Goal: Task Accomplishment & Management: Use online tool/utility

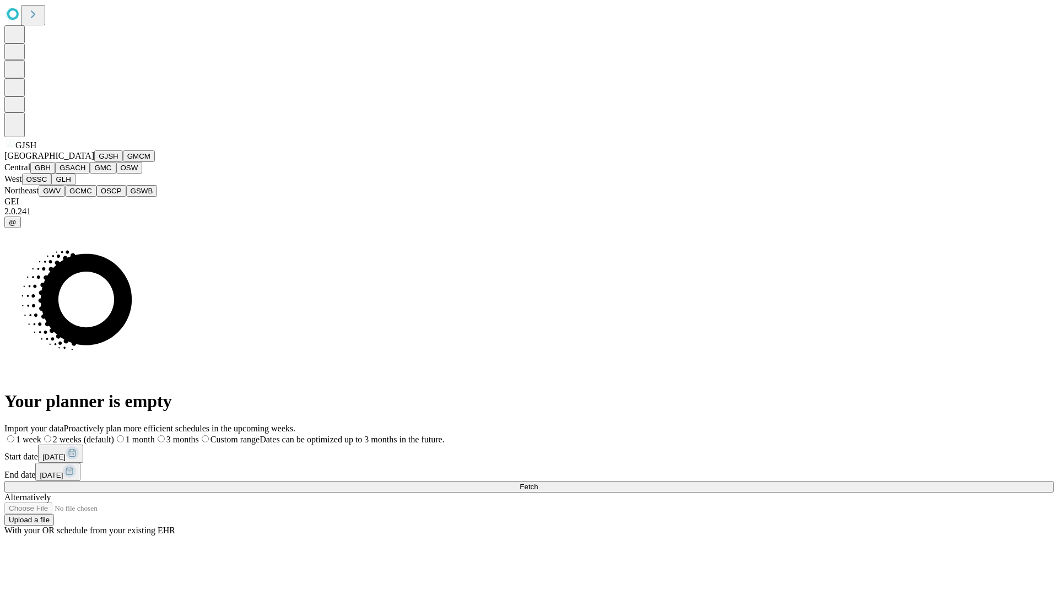
click at [94, 162] on button "GJSH" at bounding box center [108, 156] width 29 height 12
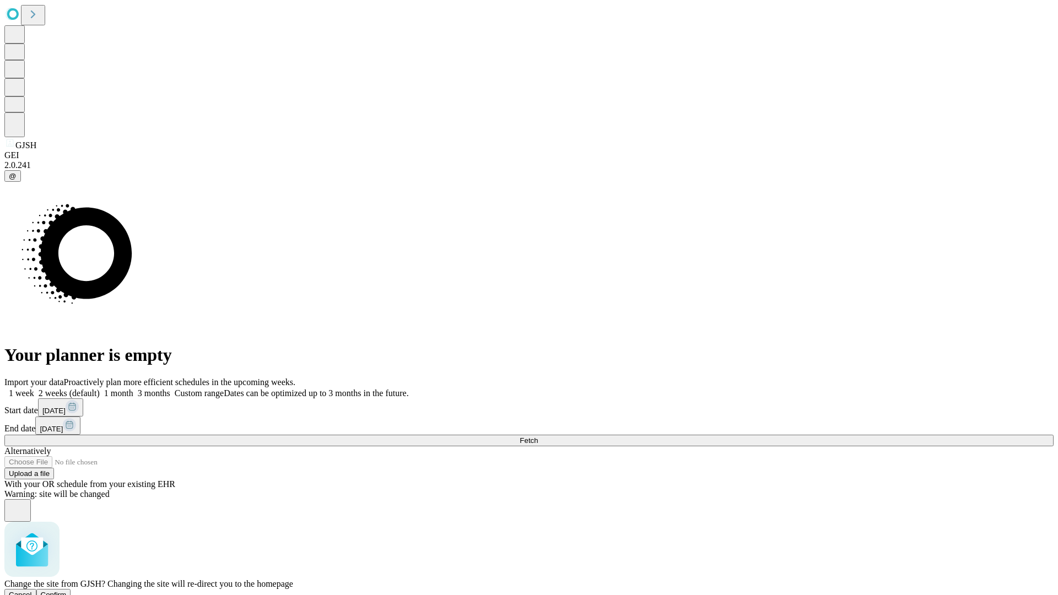
click at [67, 590] on span "Confirm" at bounding box center [54, 594] width 26 height 8
click at [100, 388] on label "2 weeks (default)" at bounding box center [67, 392] width 66 height 9
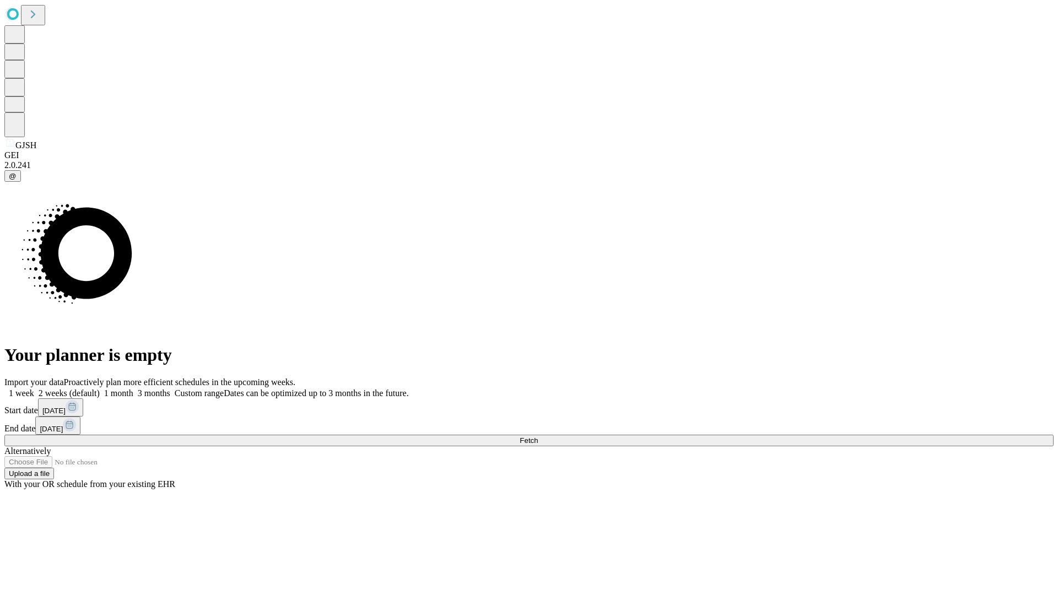
click at [538, 436] on span "Fetch" at bounding box center [528, 440] width 18 height 8
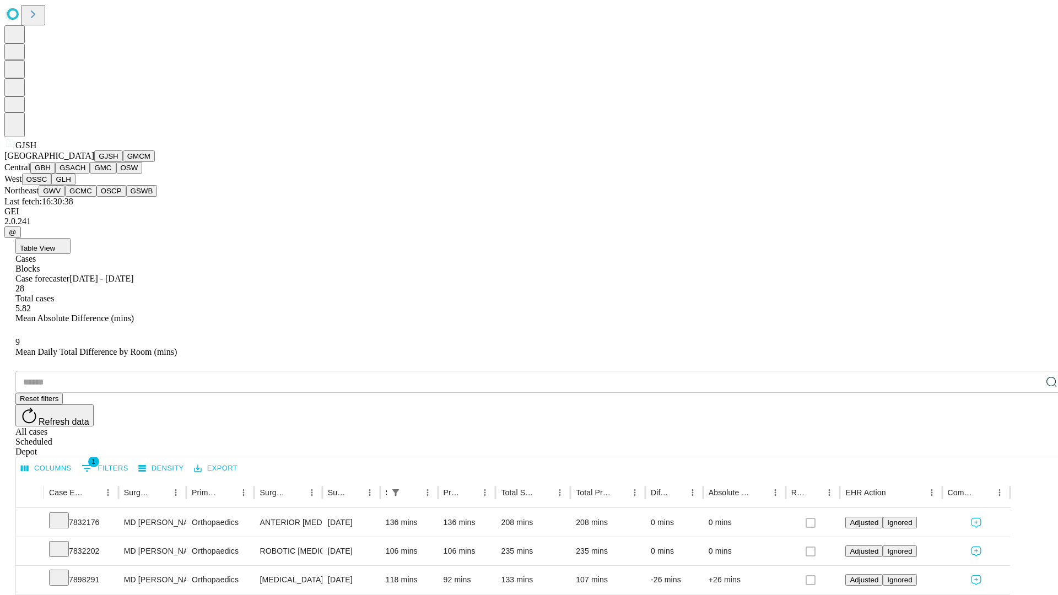
click at [123, 162] on button "GMCM" at bounding box center [139, 156] width 32 height 12
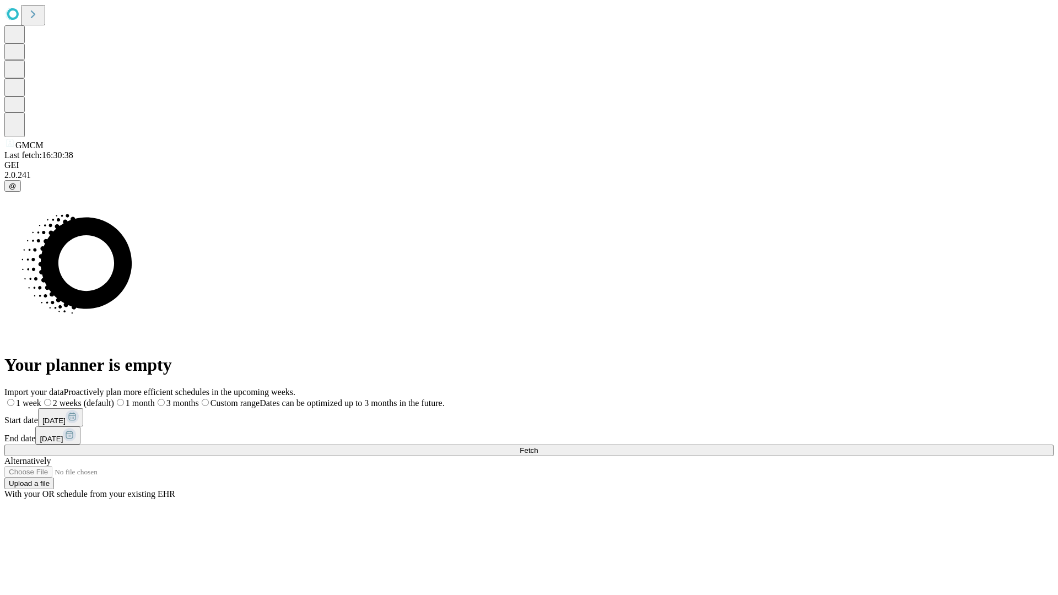
click at [538, 446] on span "Fetch" at bounding box center [528, 450] width 18 height 8
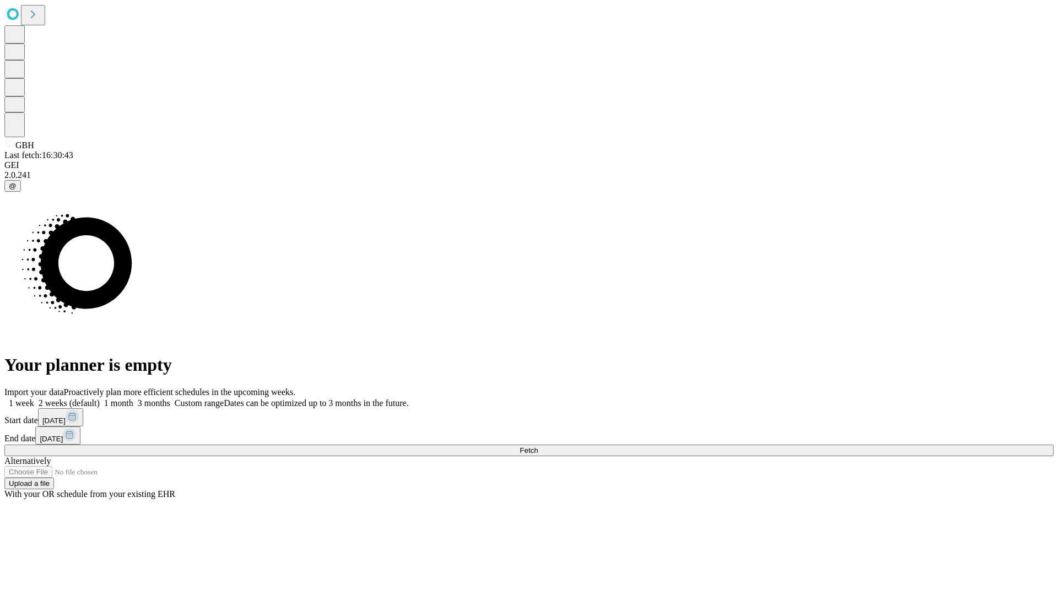
click at [538, 446] on span "Fetch" at bounding box center [528, 450] width 18 height 8
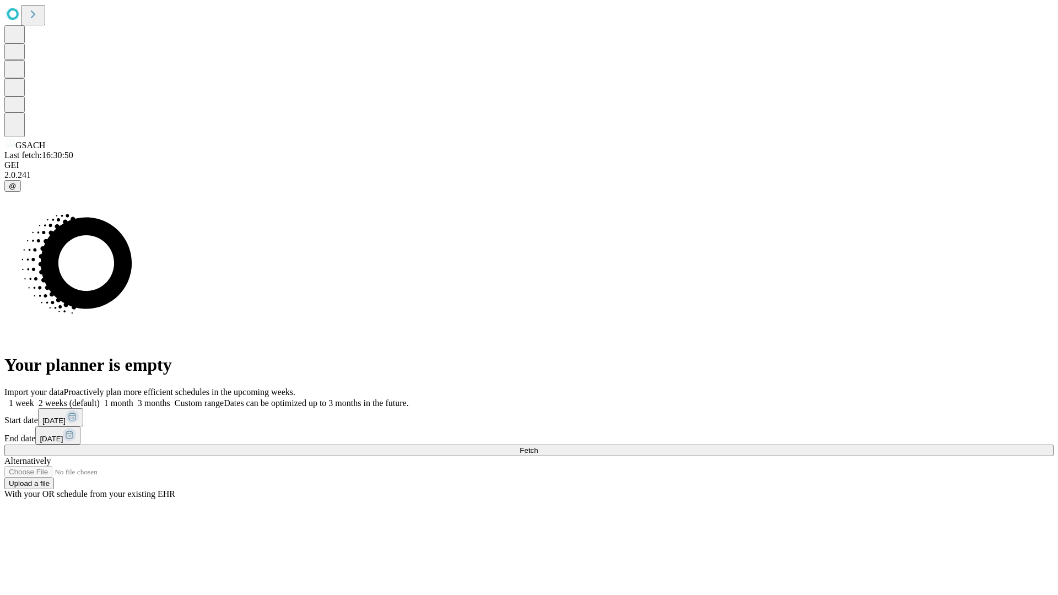
click at [100, 398] on label "2 weeks (default)" at bounding box center [67, 402] width 66 height 9
click at [538, 446] on span "Fetch" at bounding box center [528, 450] width 18 height 8
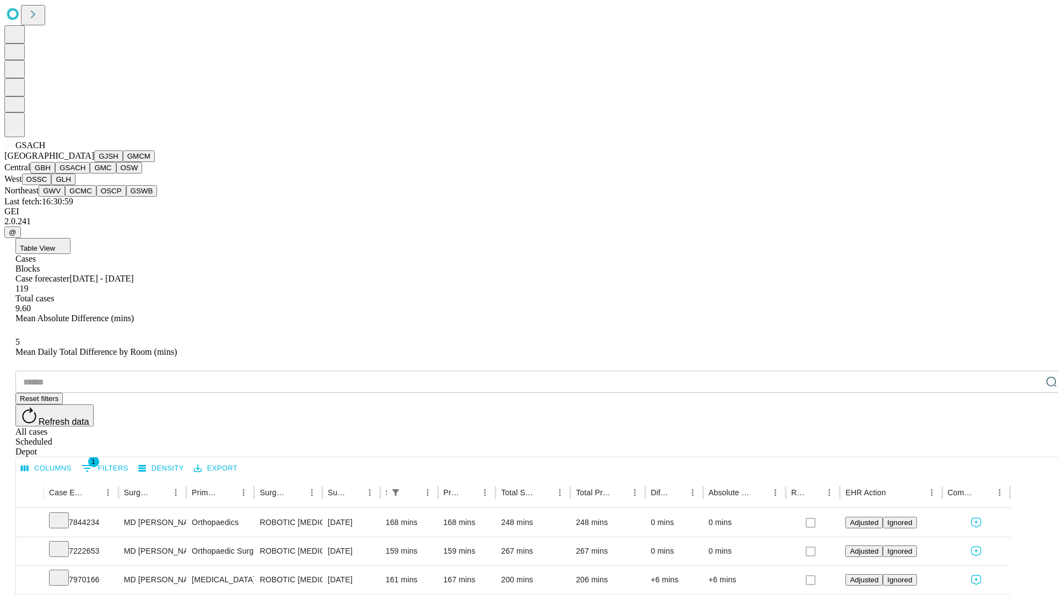
click at [90, 174] on button "GMC" at bounding box center [103, 168] width 26 height 12
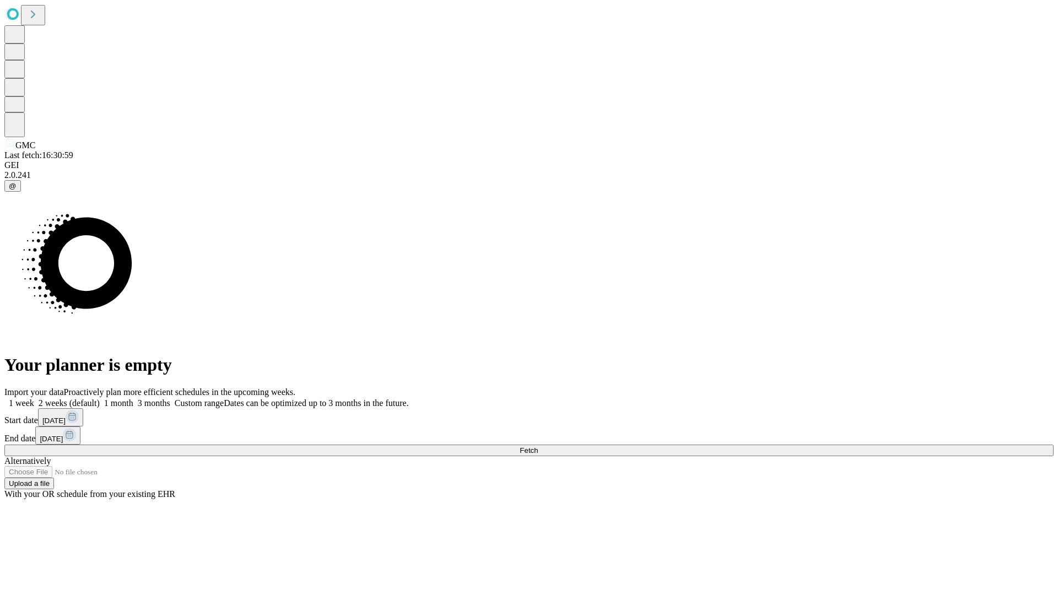
click at [100, 398] on label "2 weeks (default)" at bounding box center [67, 402] width 66 height 9
click at [538, 446] on span "Fetch" at bounding box center [528, 450] width 18 height 8
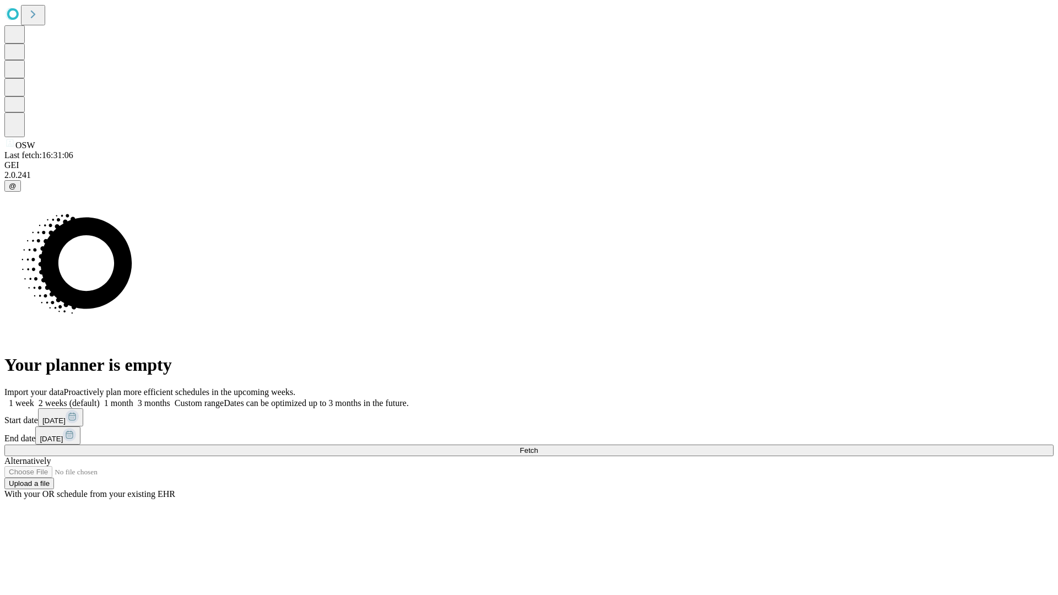
click at [100, 398] on label "2 weeks (default)" at bounding box center [67, 402] width 66 height 9
click at [538, 446] on span "Fetch" at bounding box center [528, 450] width 18 height 8
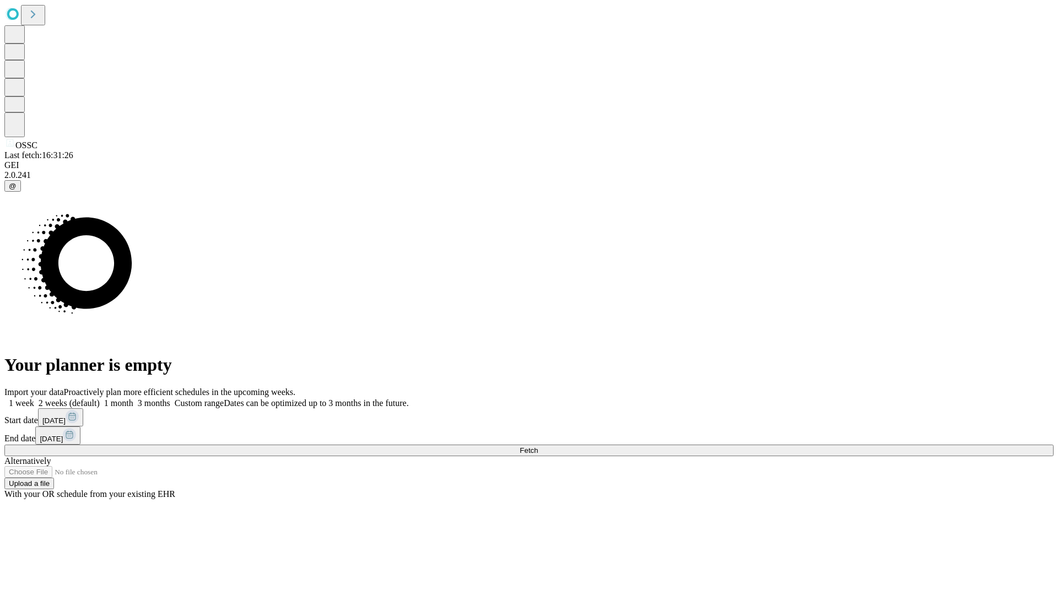
click at [100, 398] on label "2 weeks (default)" at bounding box center [67, 402] width 66 height 9
click at [538, 446] on span "Fetch" at bounding box center [528, 450] width 18 height 8
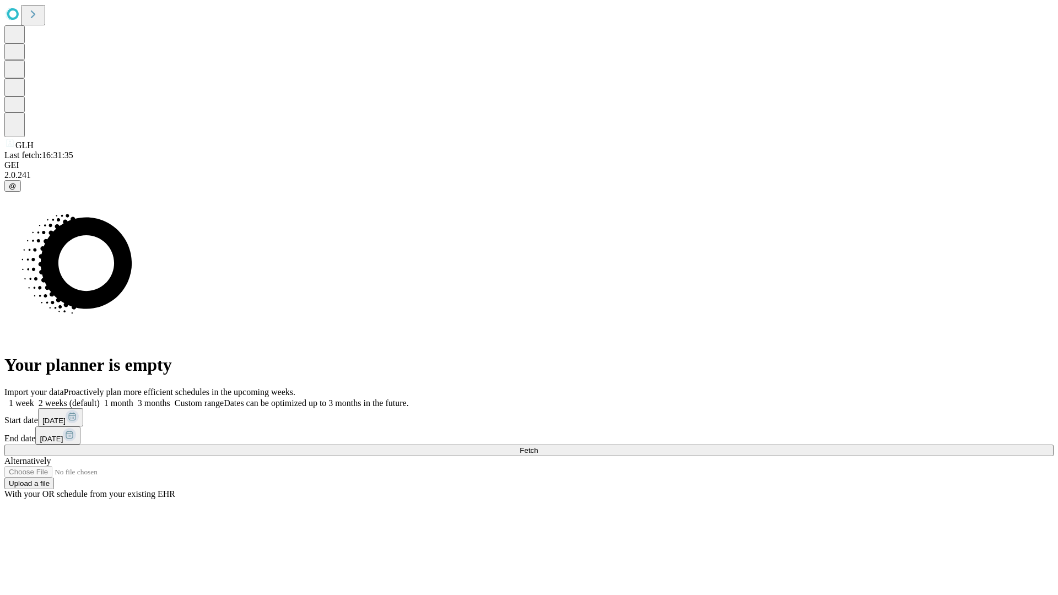
click at [100, 398] on label "2 weeks (default)" at bounding box center [67, 402] width 66 height 9
click at [538, 446] on span "Fetch" at bounding box center [528, 450] width 18 height 8
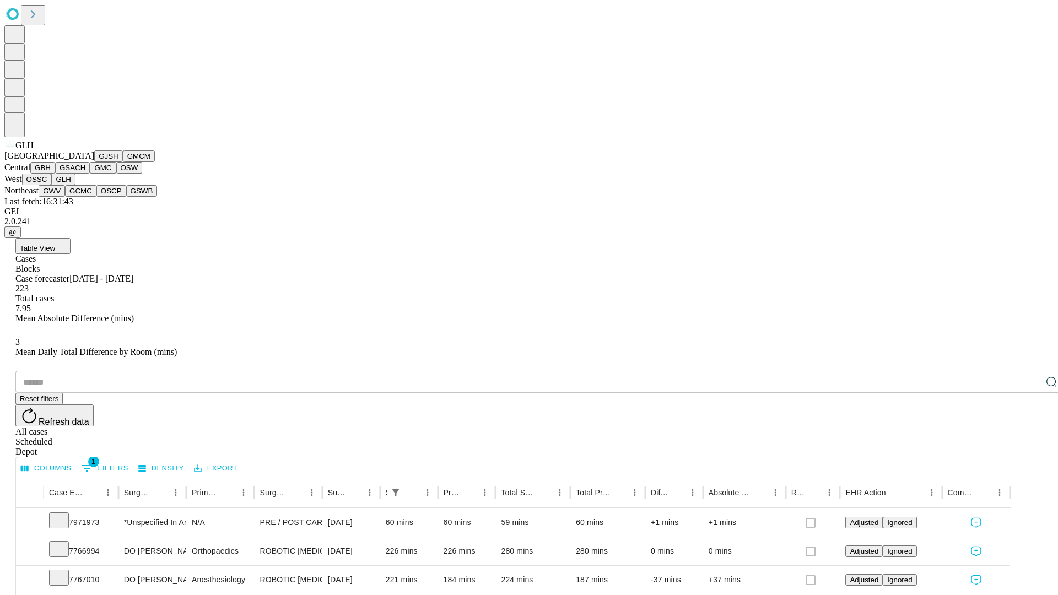
click at [65, 197] on button "GWV" at bounding box center [52, 191] width 26 height 12
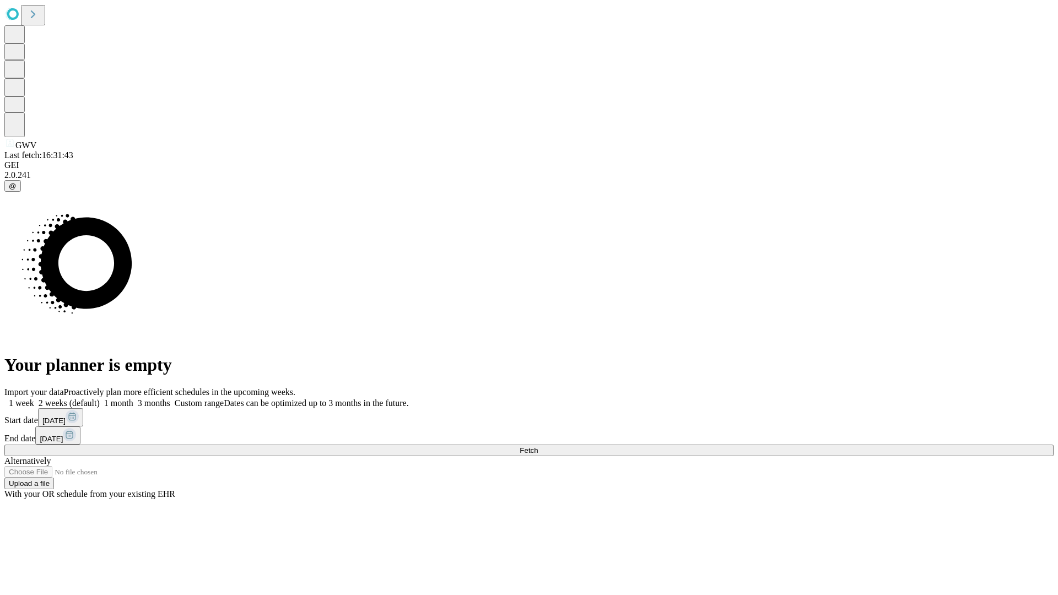
click at [538, 446] on span "Fetch" at bounding box center [528, 450] width 18 height 8
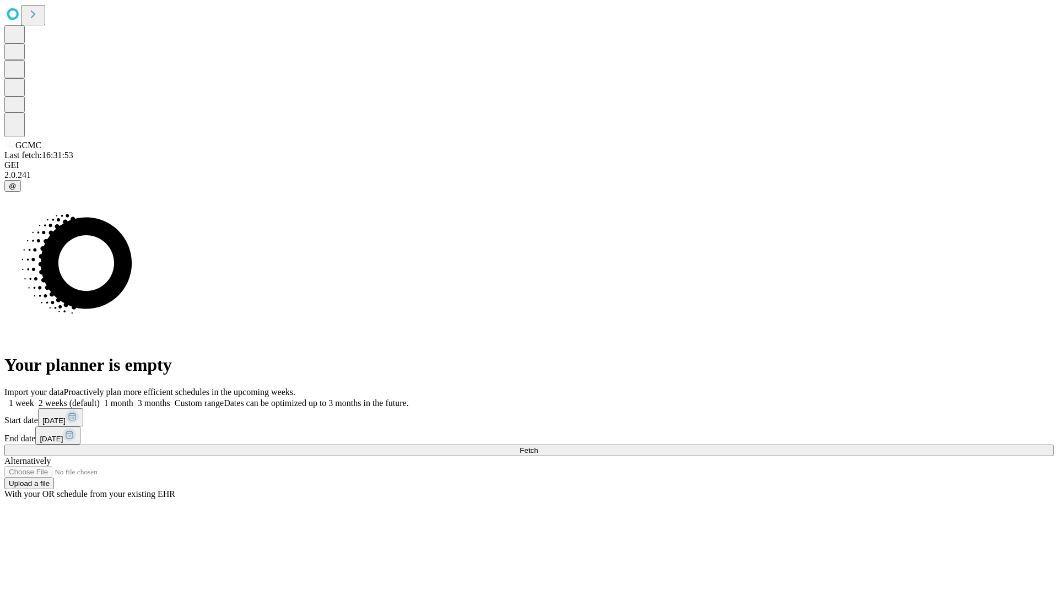
click at [100, 398] on label "2 weeks (default)" at bounding box center [67, 402] width 66 height 9
click at [538, 446] on span "Fetch" at bounding box center [528, 450] width 18 height 8
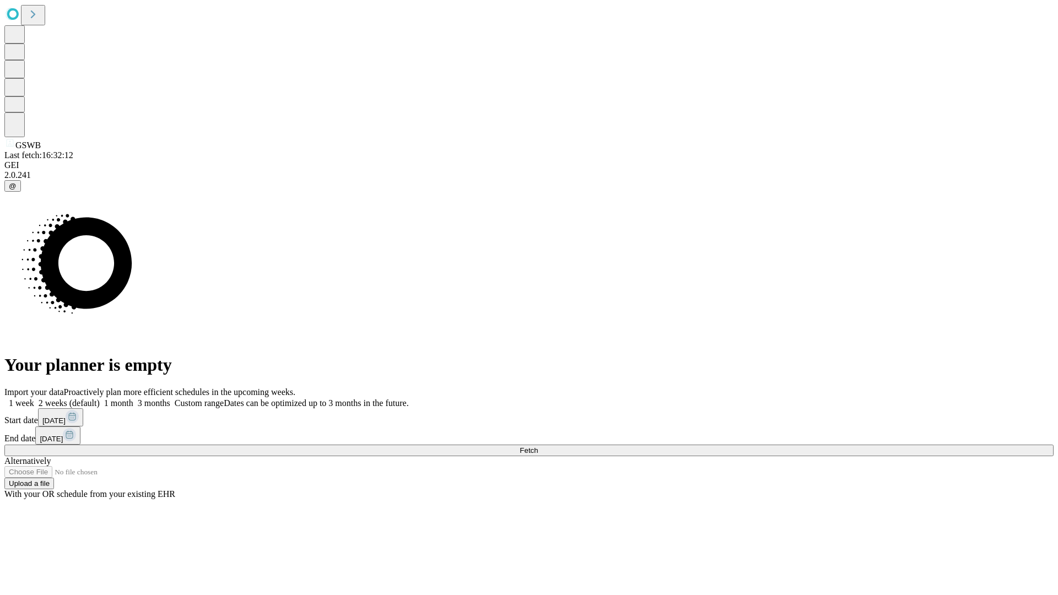
click at [100, 398] on label "2 weeks (default)" at bounding box center [67, 402] width 66 height 9
click at [538, 446] on span "Fetch" at bounding box center [528, 450] width 18 height 8
